Goal: Navigation & Orientation: Find specific page/section

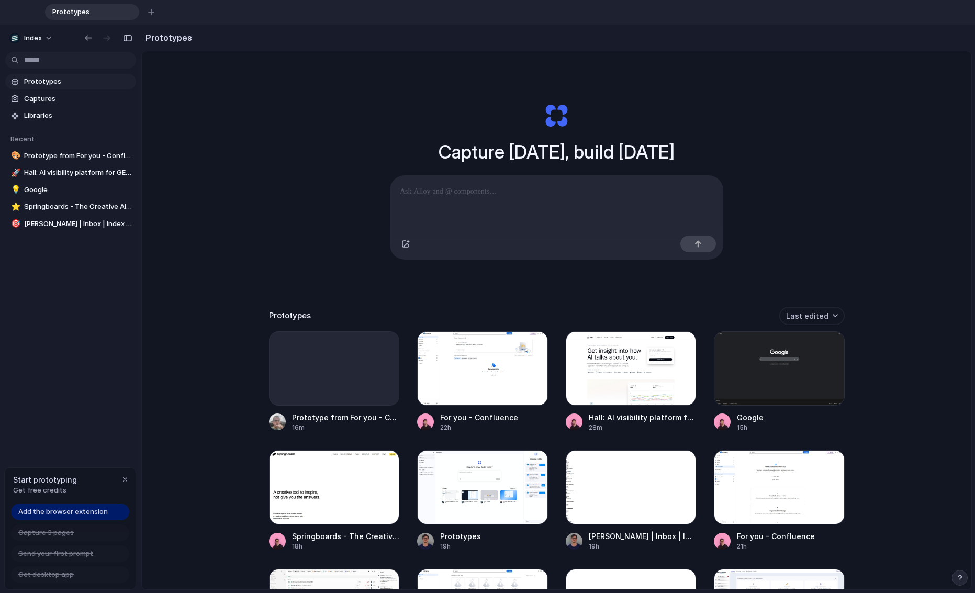
click at [234, 246] on div "Capture today, build tomorrow Clone web app Clone screenshot Start from existin…" at bounding box center [557, 360] width 830 height 618
